Goal: Information Seeking & Learning: Learn about a topic

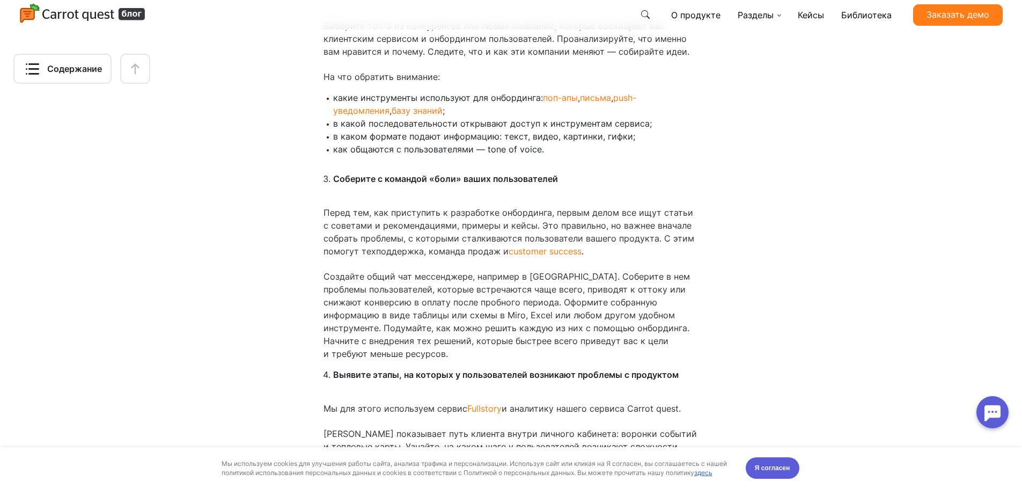
scroll to position [3165, 0]
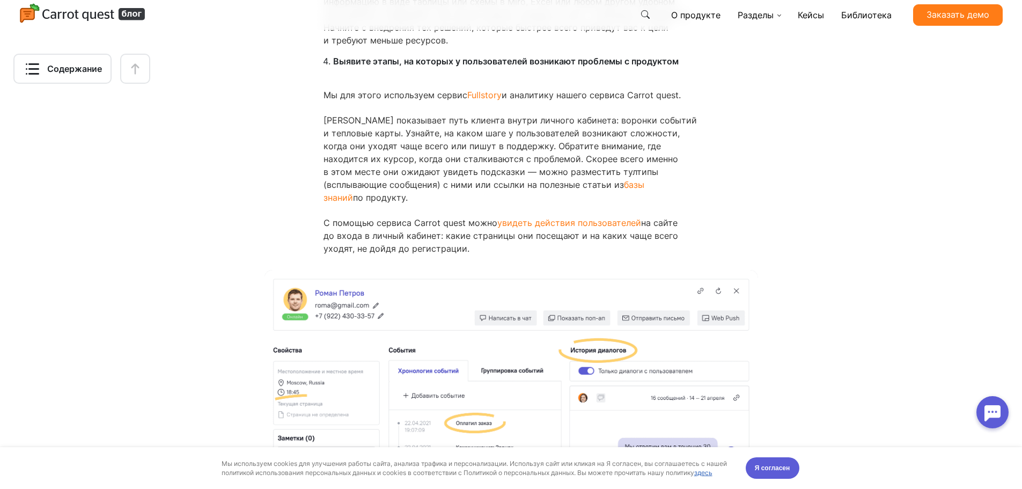
scroll to position [3273, 0]
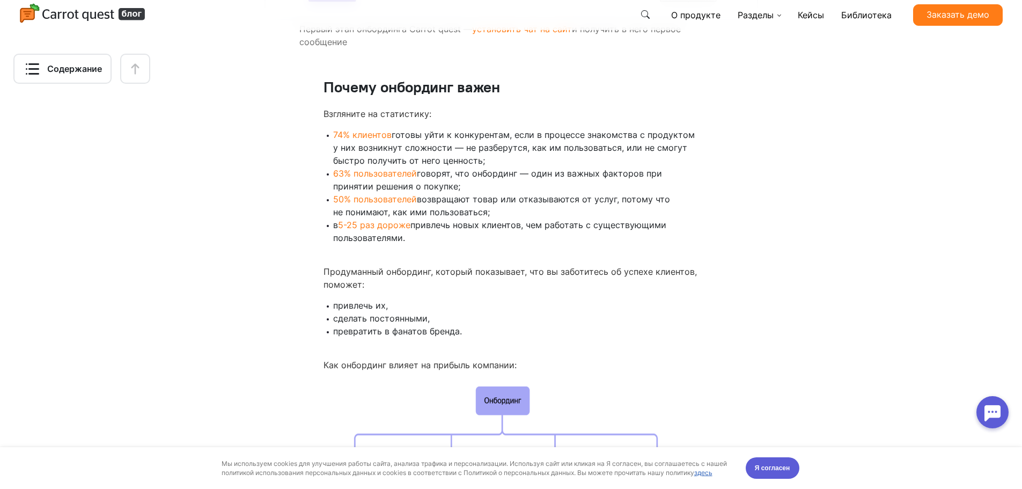
scroll to position [1449, 0]
